Goal: Task Accomplishment & Management: Use online tool/utility

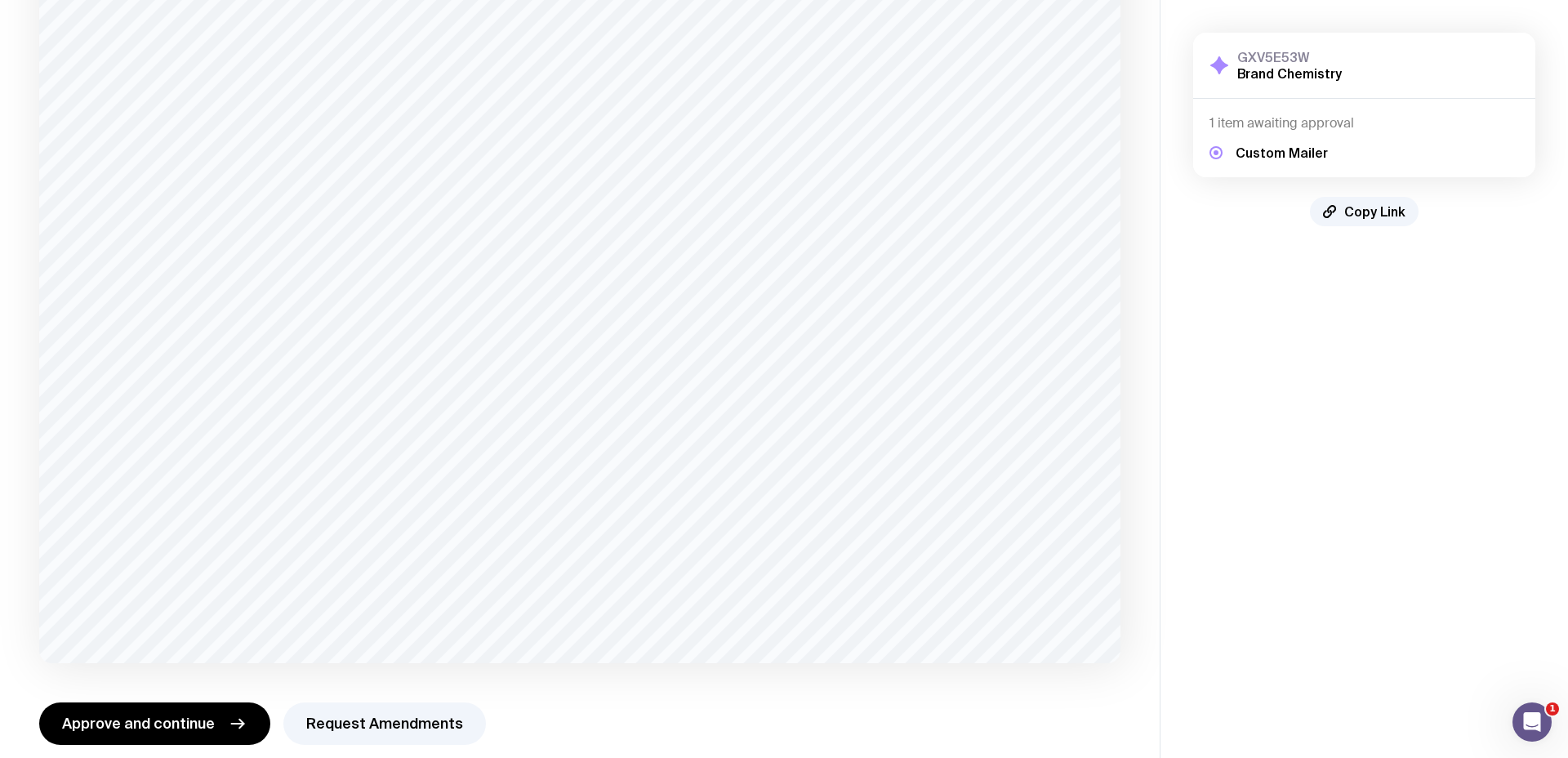
scroll to position [247, 0]
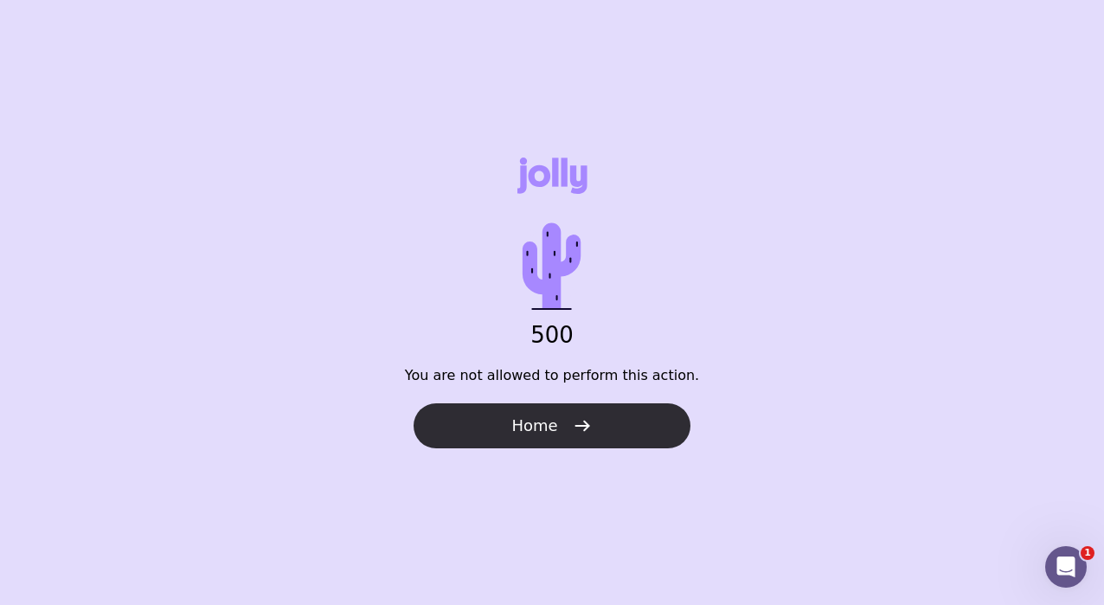
click at [528, 428] on span "Home" at bounding box center [534, 425] width 46 height 21
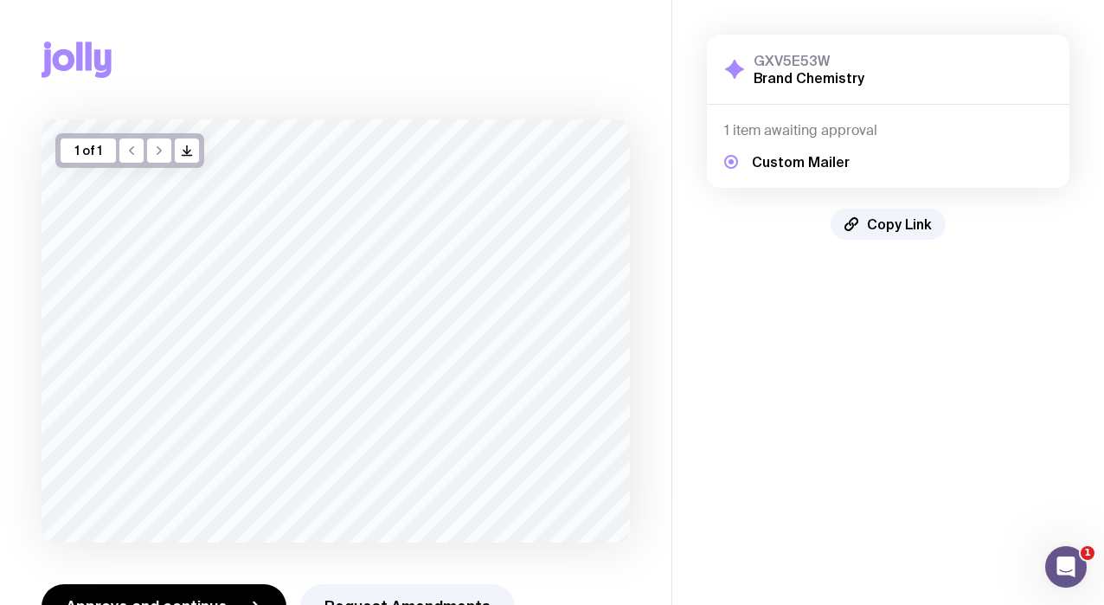
scroll to position [59, 0]
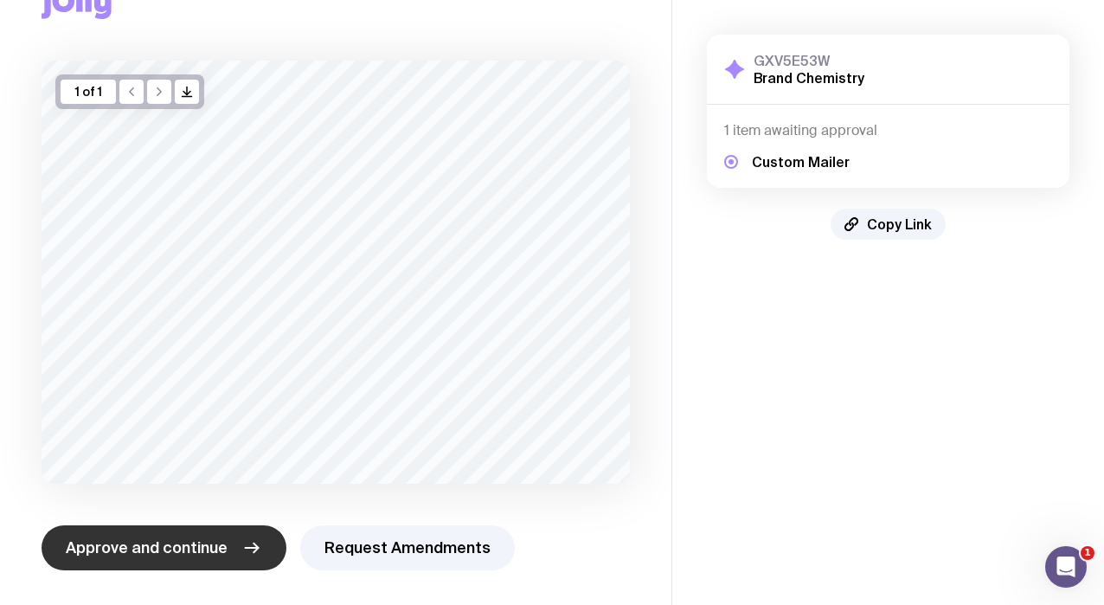
click at [210, 541] on span "Approve and continue" at bounding box center [147, 547] width 162 height 21
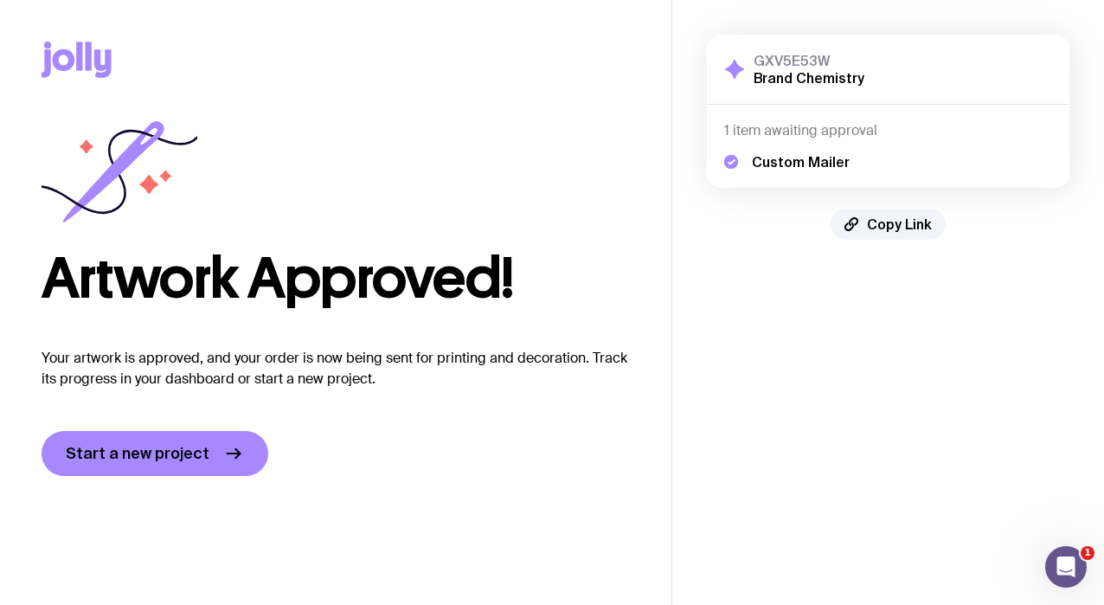
scroll to position [0, 0]
click at [225, 461] on icon at bounding box center [233, 453] width 21 height 21
